Goal: Navigation & Orientation: Find specific page/section

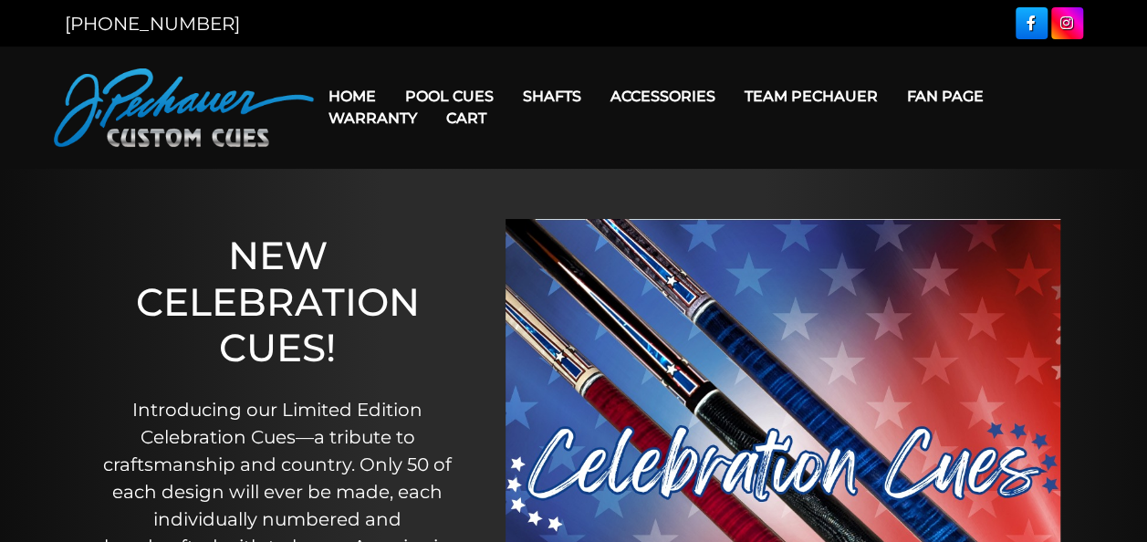
click at [472, 96] on link "Cart" at bounding box center [466, 118] width 69 height 47
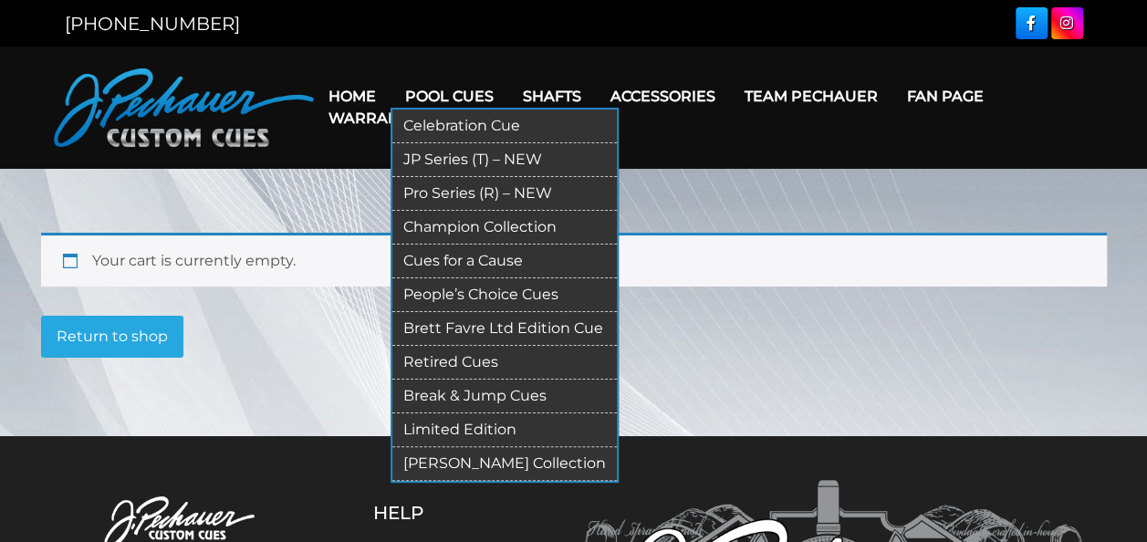
click at [429, 89] on link "Pool Cues" at bounding box center [450, 96] width 118 height 47
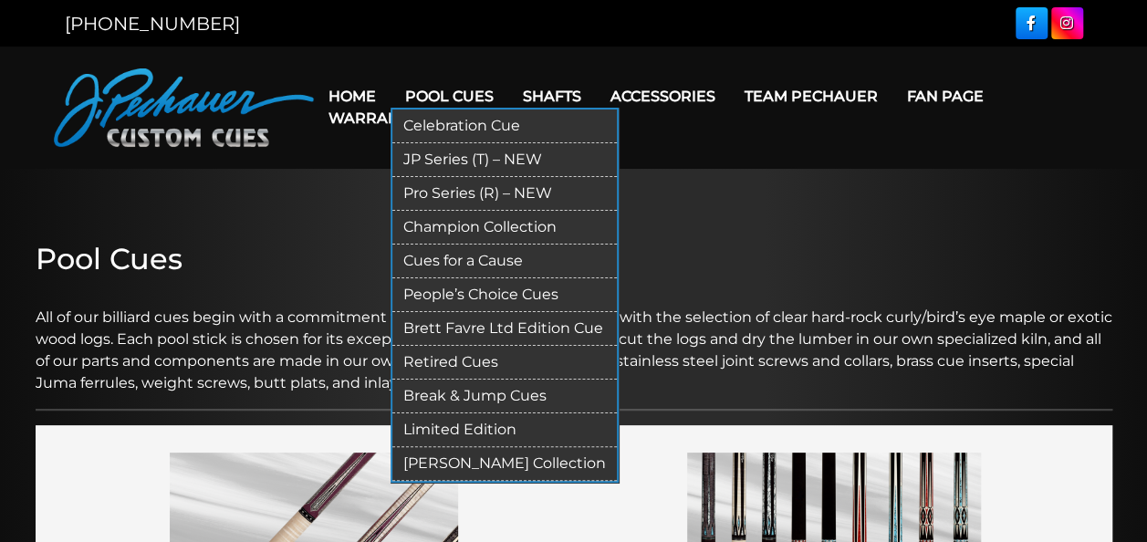
click at [458, 297] on link "People’s Choice Cues" at bounding box center [505, 295] width 225 height 34
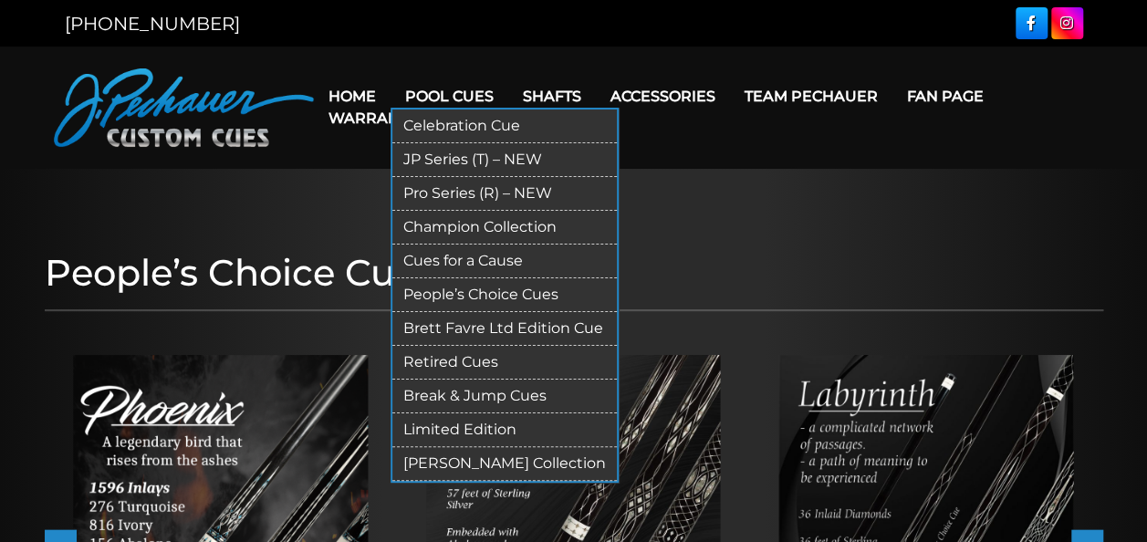
click at [427, 152] on link "JP Series (T) – NEW" at bounding box center [505, 160] width 225 height 34
